Goal: Book appointment/travel/reservation

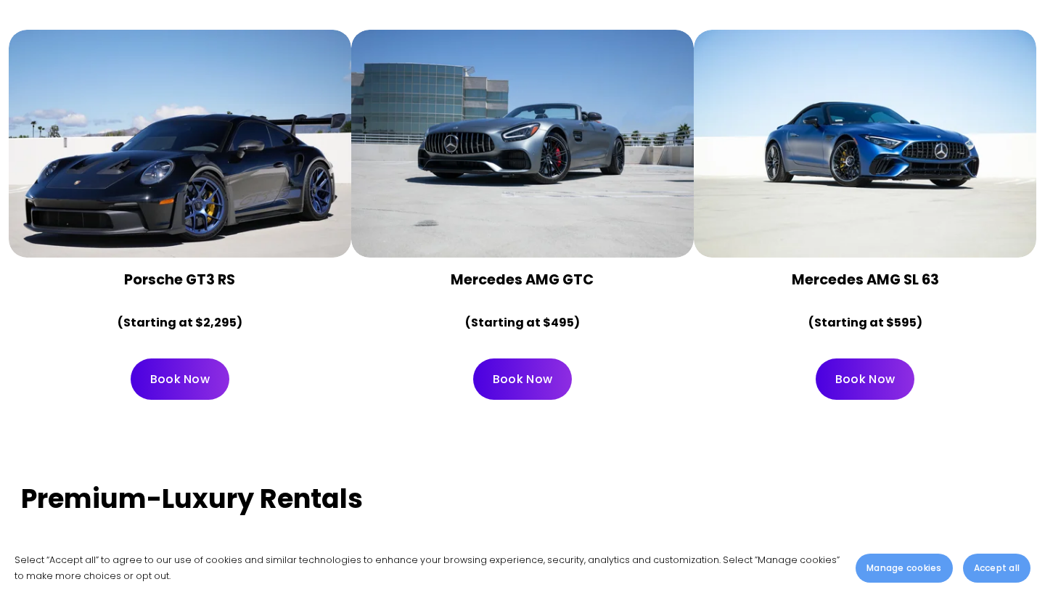
scroll to position [2505, 0]
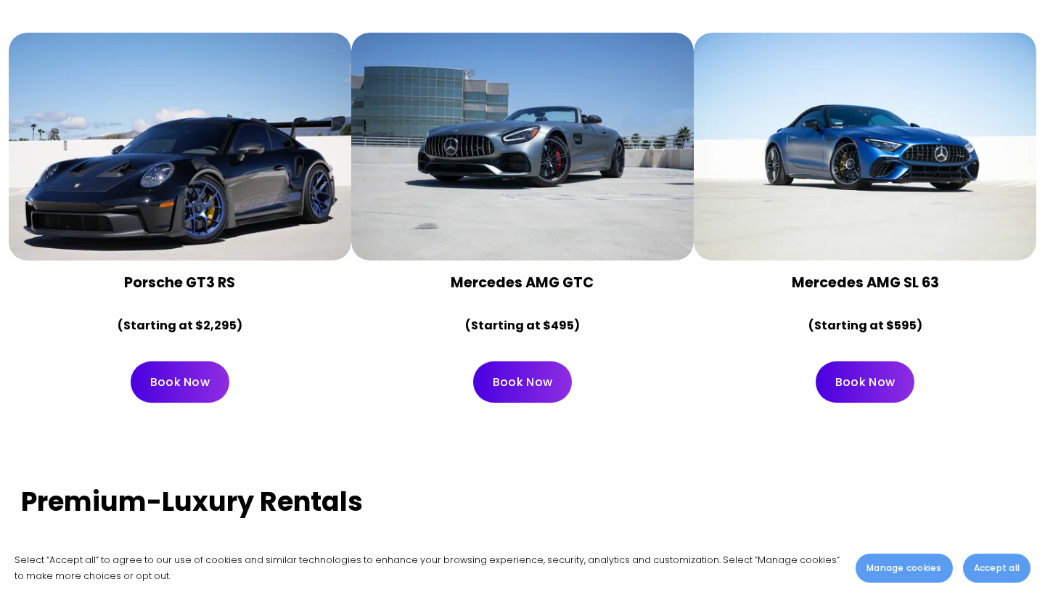
click at [547, 362] on link "Book Now" at bounding box center [522, 382] width 99 height 41
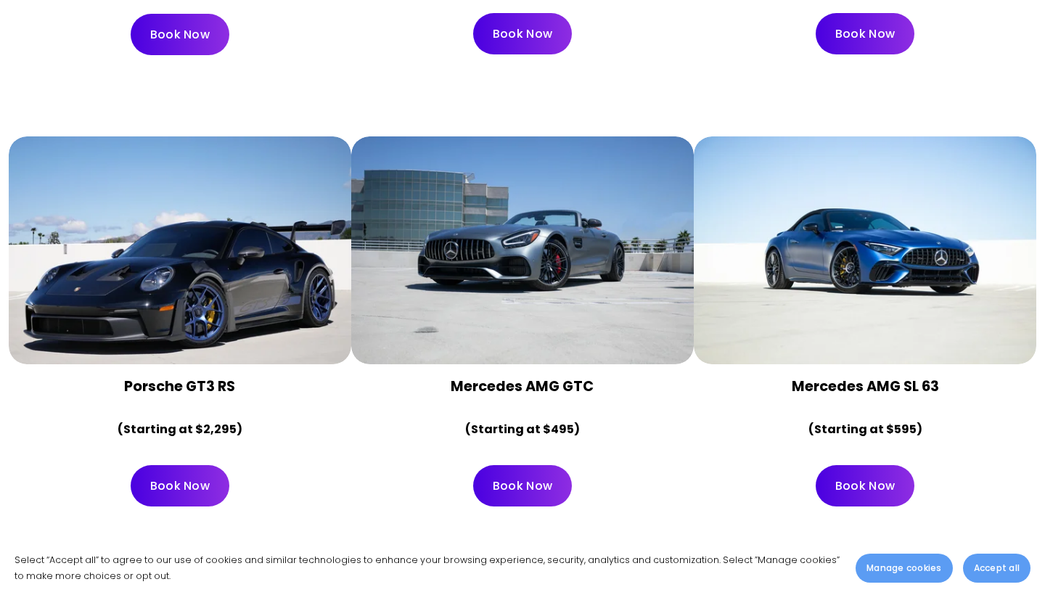
scroll to position [2388, 0]
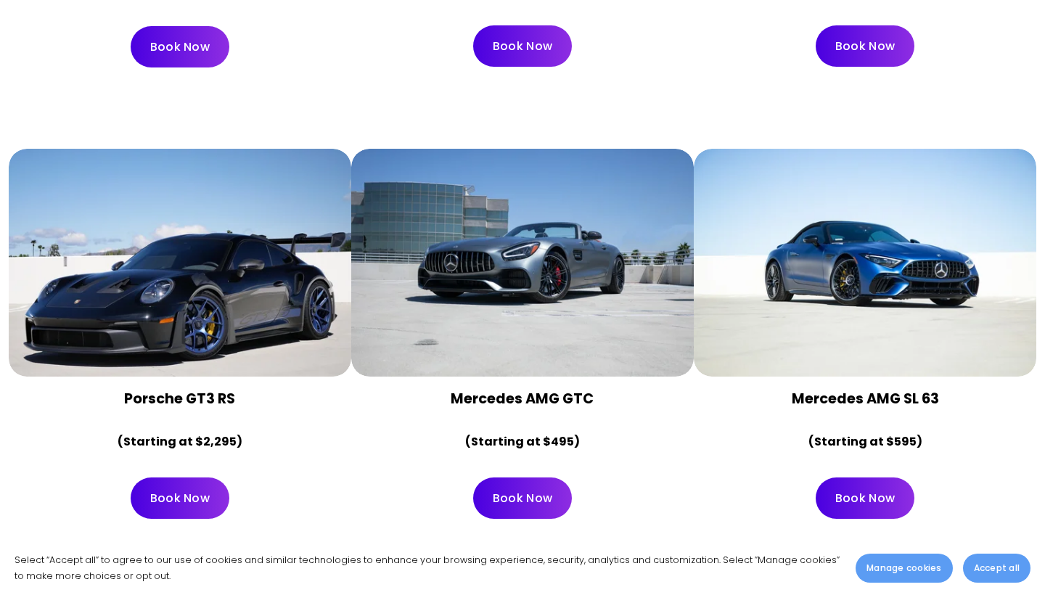
click at [526, 478] on link "Book Now" at bounding box center [522, 498] width 99 height 41
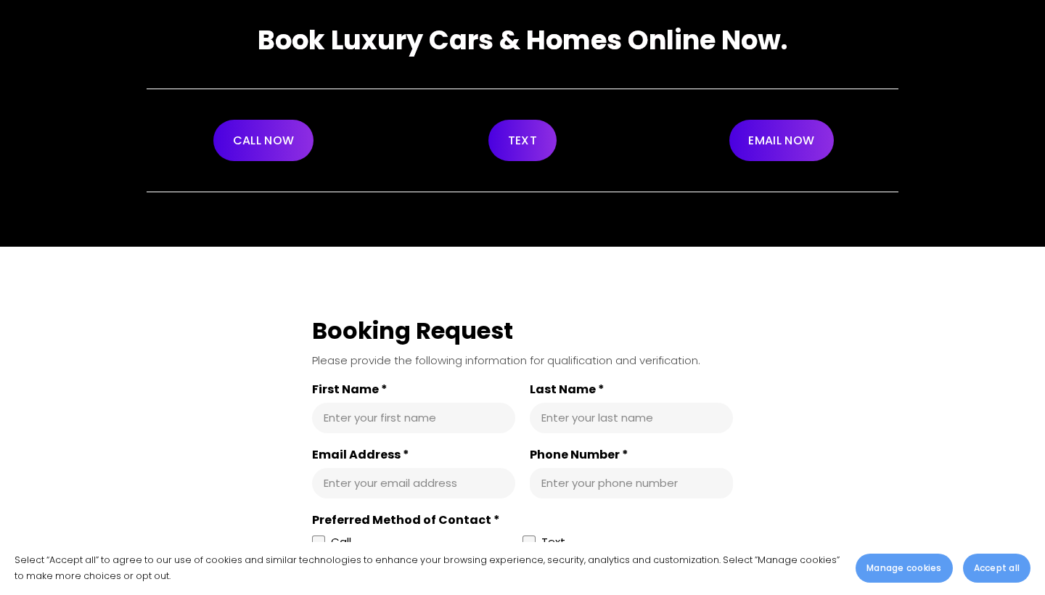
scroll to position [139, 0]
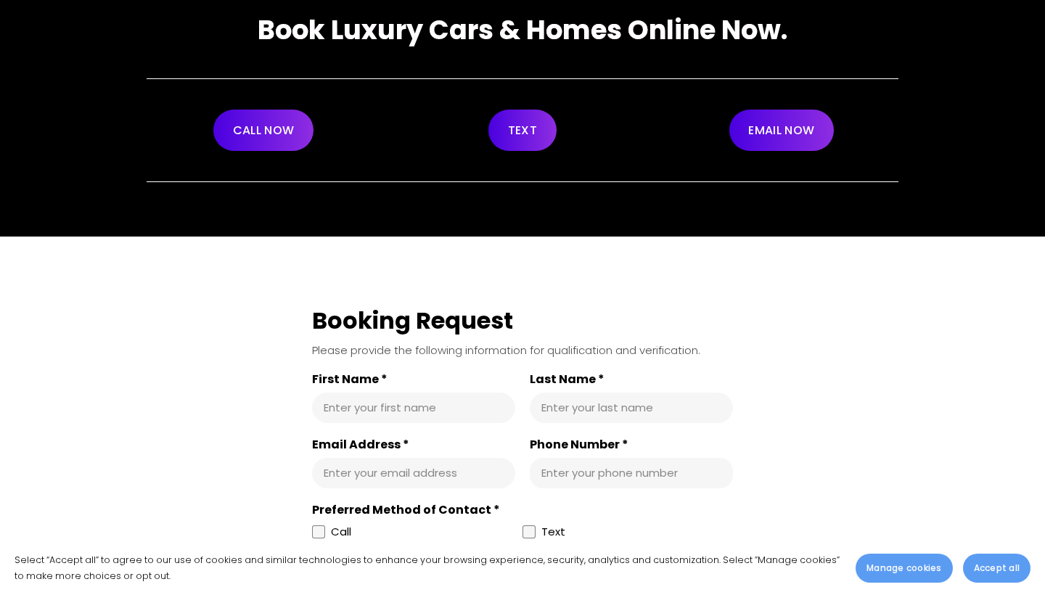
click at [996, 567] on span "Accept all" at bounding box center [997, 568] width 46 height 13
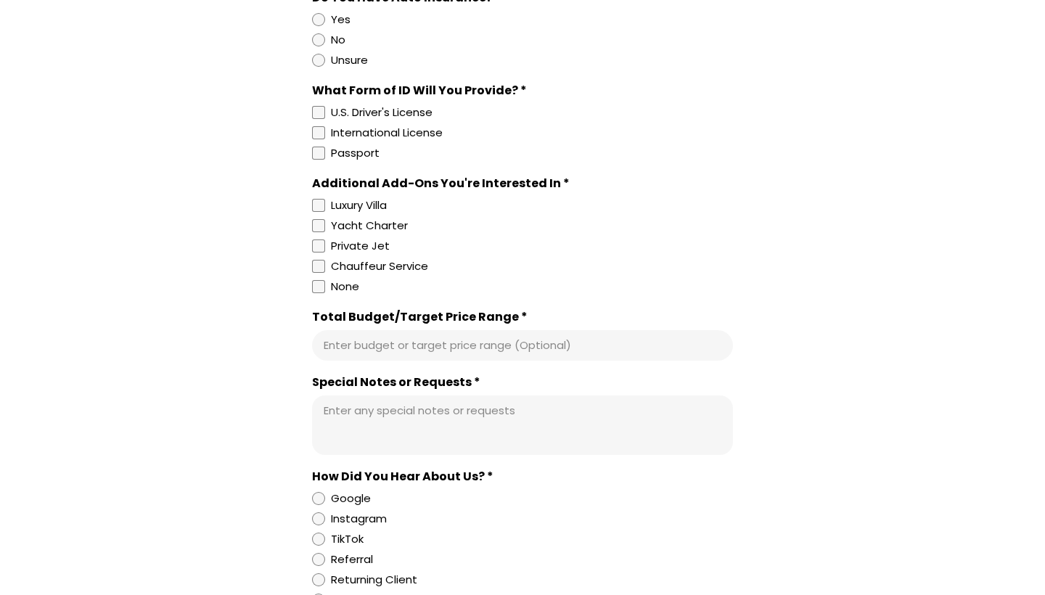
scroll to position [1059, 0]
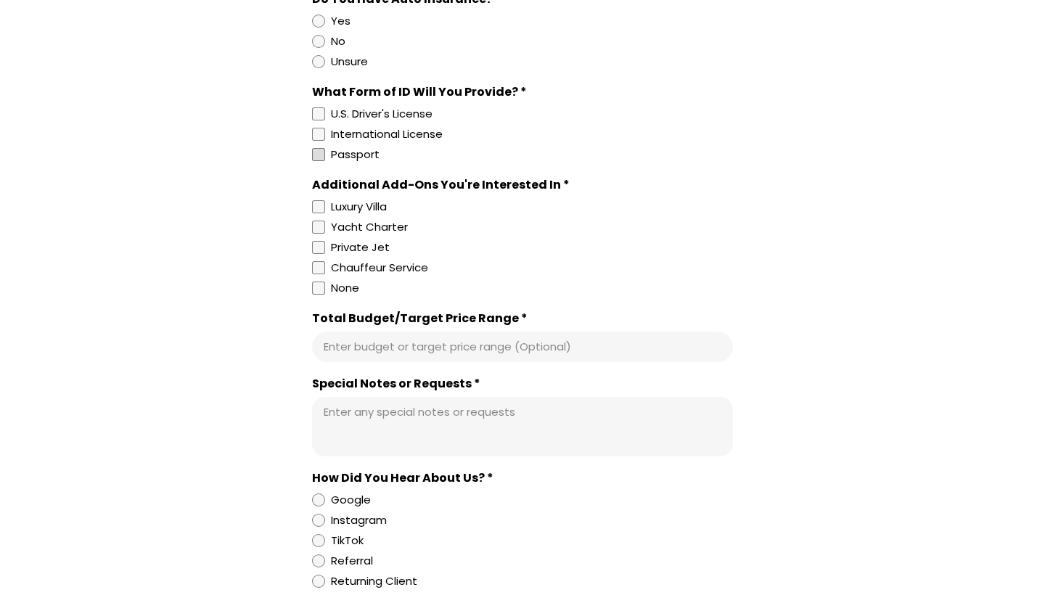
click at [338, 158] on div "Passport" at bounding box center [355, 154] width 49 height 17
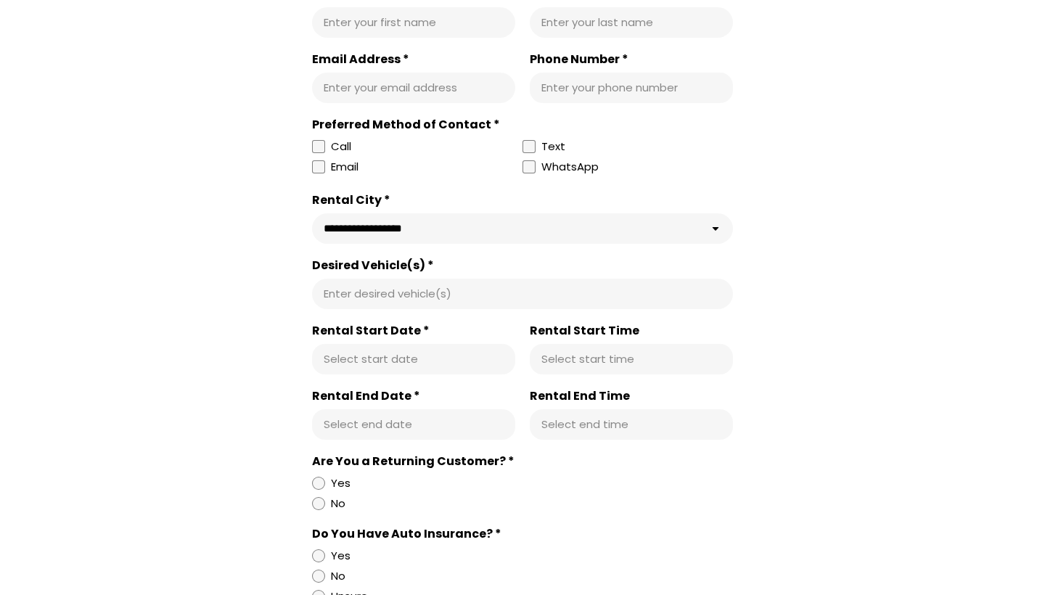
scroll to position [526, 0]
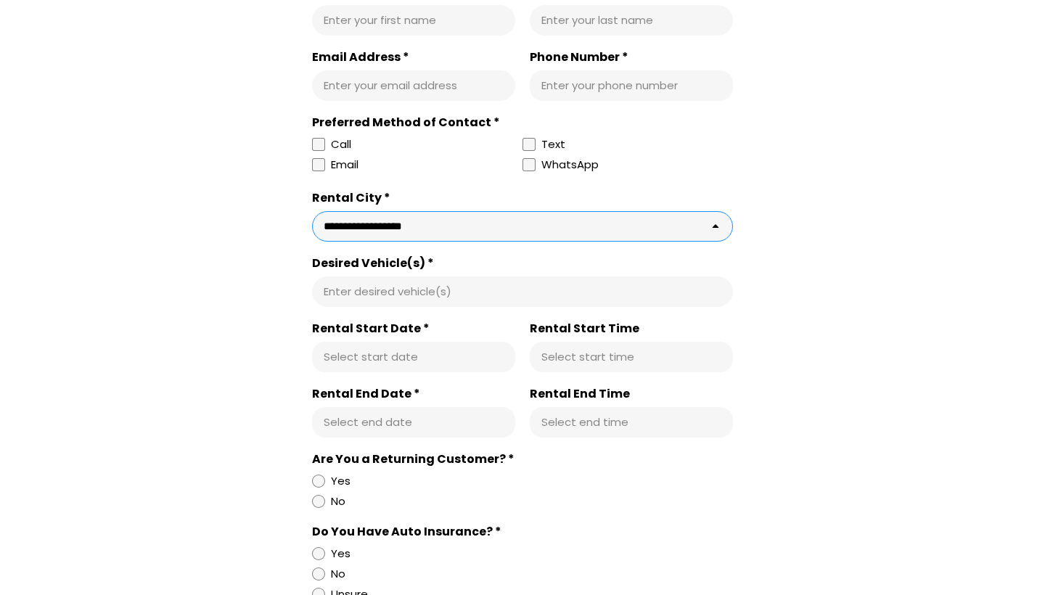
click at [540, 223] on select "**********" at bounding box center [522, 226] width 421 height 30
select select "**********"
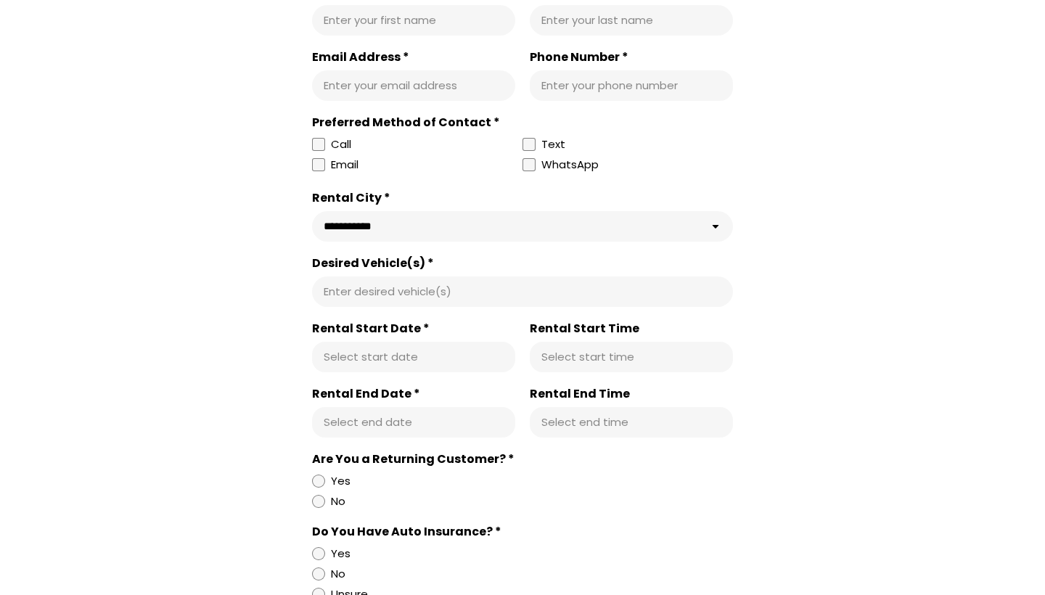
click at [475, 290] on input "Desired Vehicle(s) *" at bounding box center [523, 292] width 398 height 15
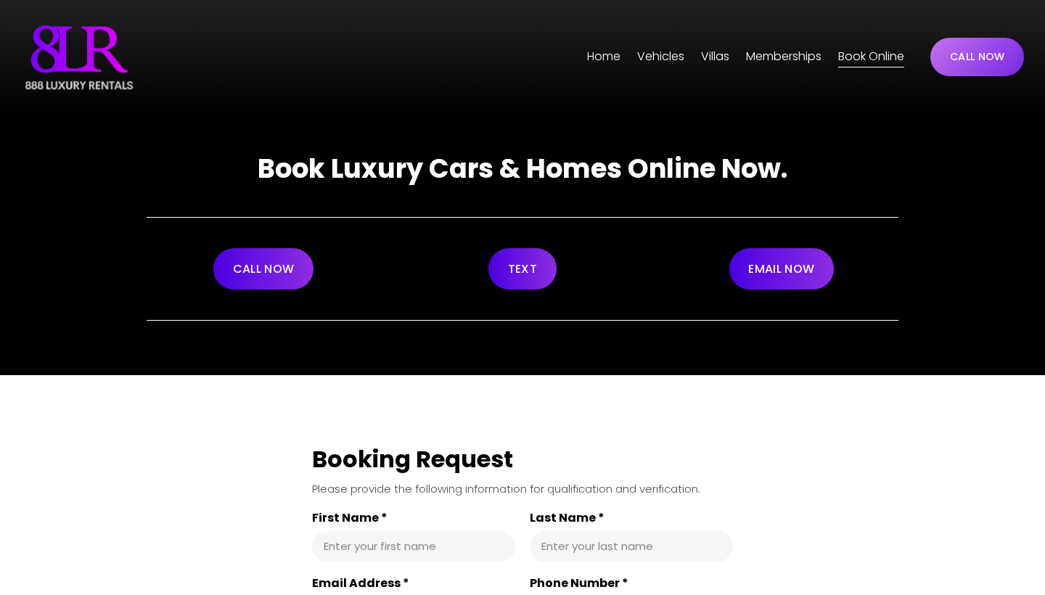
scroll to position [0, 0]
click at [62, 54] on img at bounding box center [79, 57] width 116 height 73
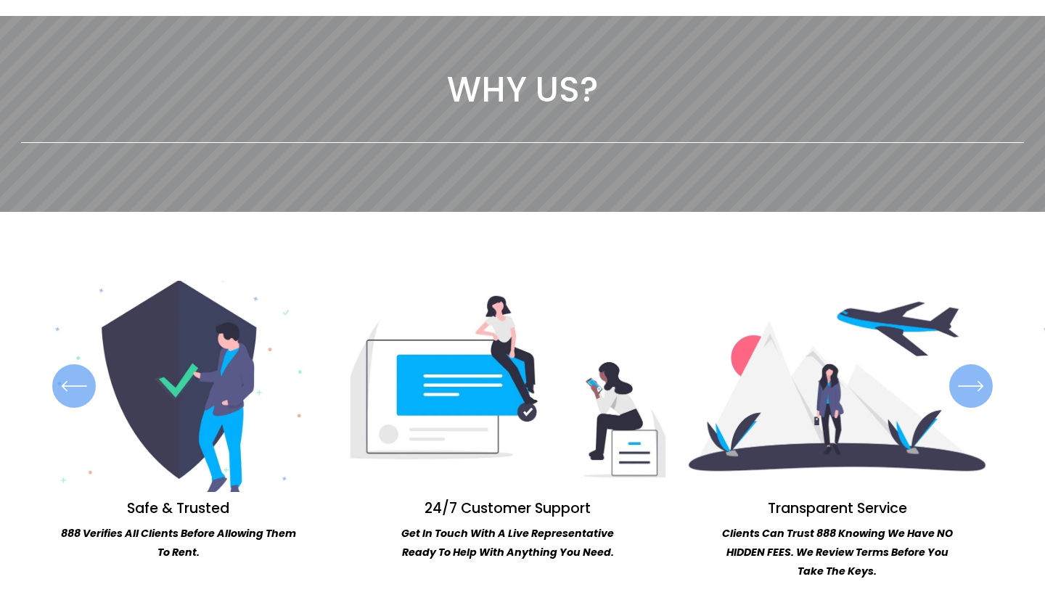
scroll to position [989, 0]
